Goal: Task Accomplishment & Management: Use online tool/utility

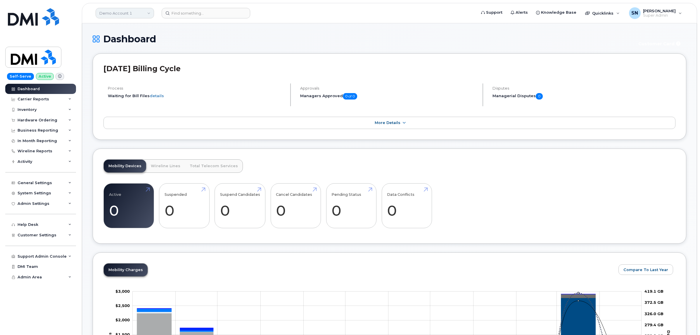
click at [115, 12] on link "Demo Account 1" at bounding box center [125, 13] width 58 height 11
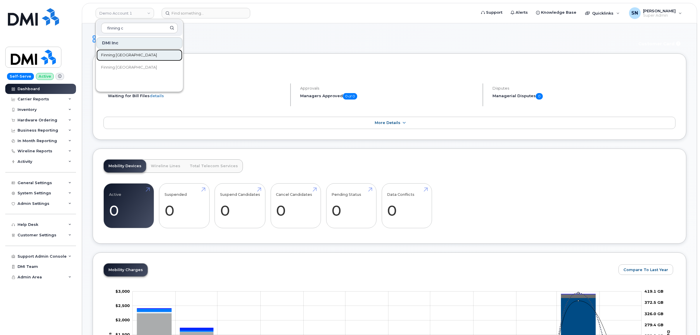
click at [124, 56] on span "Finning Canada" at bounding box center [129, 55] width 56 height 6
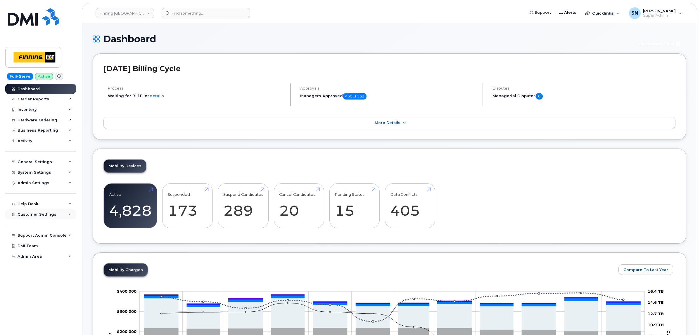
click at [50, 217] on span "Customer Settings" at bounding box center [37, 214] width 39 height 4
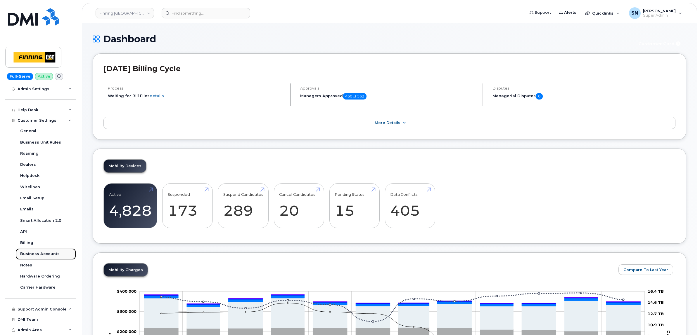
click at [47, 254] on div "Business Accounts" at bounding box center [39, 254] width 39 height 5
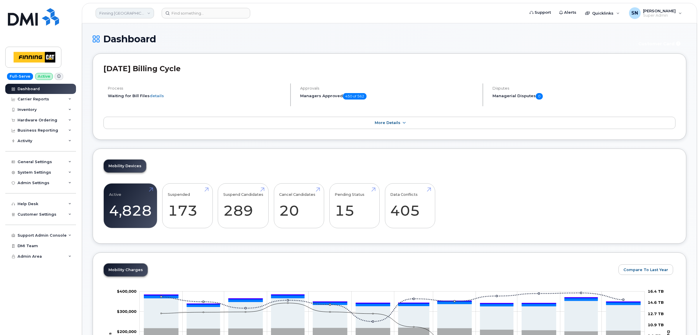
click at [129, 15] on link "Finning Canada" at bounding box center [125, 13] width 58 height 11
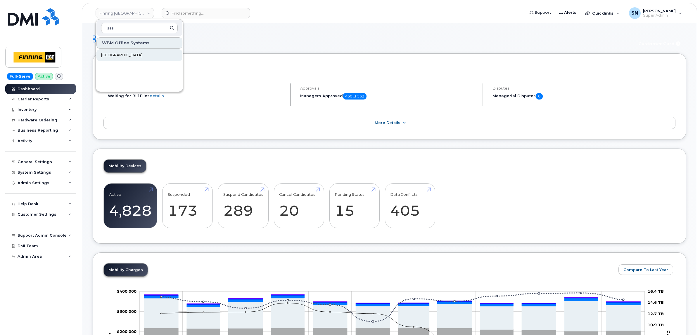
type input "sas"
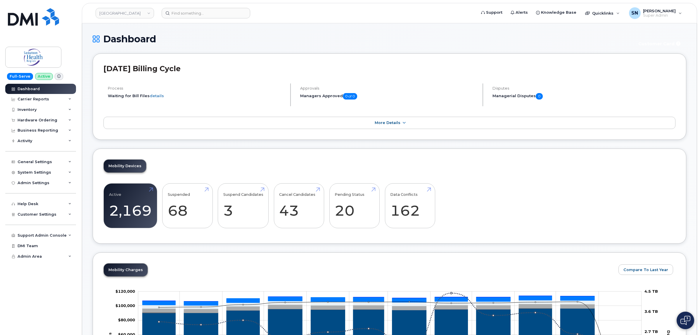
click at [243, 38] on h1 "Dashboard" at bounding box center [362, 39] width 538 height 10
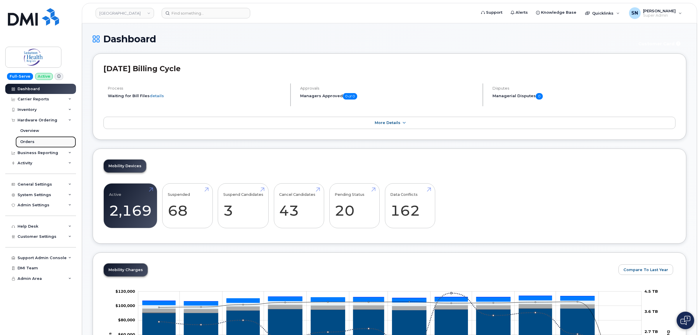
click at [19, 139] on link "Orders" at bounding box center [45, 141] width 60 height 11
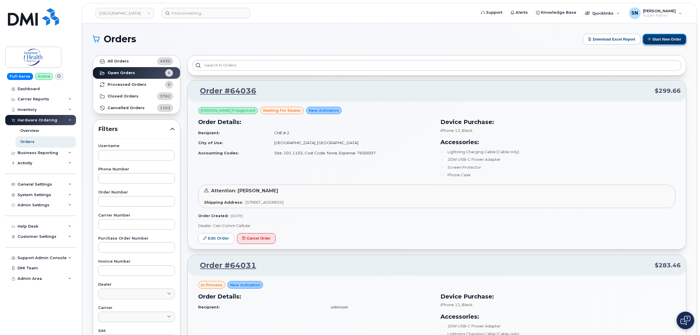
click at [649, 39] on icon at bounding box center [649, 39] width 4 height 4
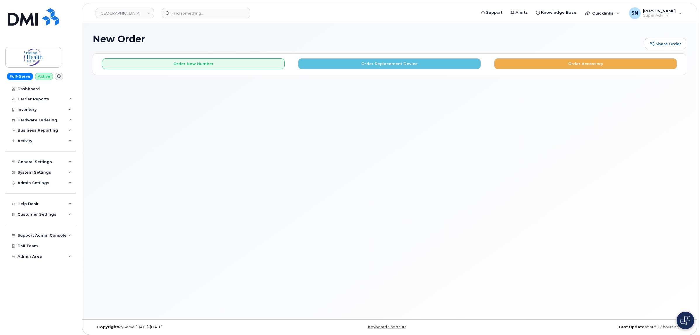
click at [315, 75] on div "New Order Share Order × Share This Order If you want to allow others to create …" at bounding box center [389, 171] width 614 height 296
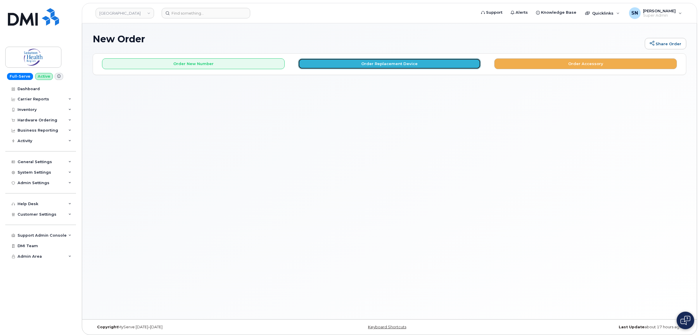
click at [316, 68] on button "Order Replacement Device" at bounding box center [389, 63] width 183 height 11
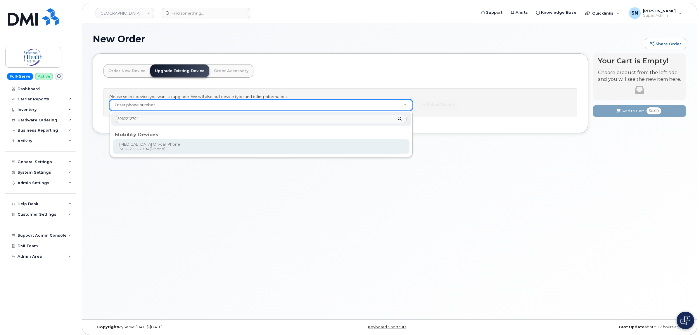
type input "3062212794"
type input "168405"
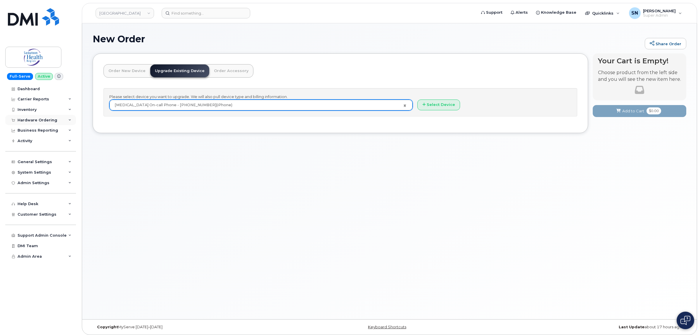
click at [35, 116] on div "Hardware Ordering" at bounding box center [40, 120] width 71 height 11
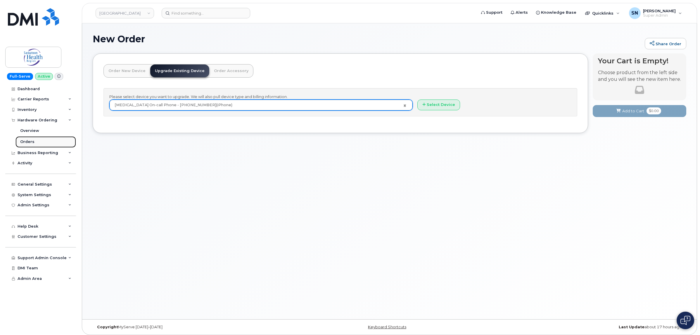
click at [34, 138] on link "Orders" at bounding box center [45, 141] width 60 height 11
